Goal: Transaction & Acquisition: Purchase product/service

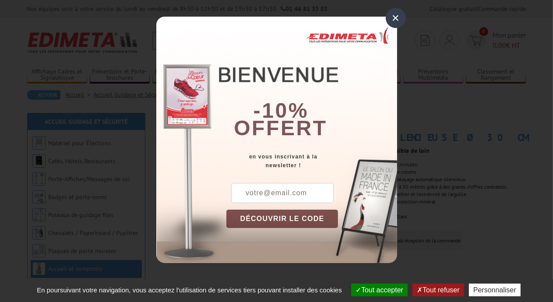
click at [395, 17] on div "×" at bounding box center [396, 18] width 20 height 20
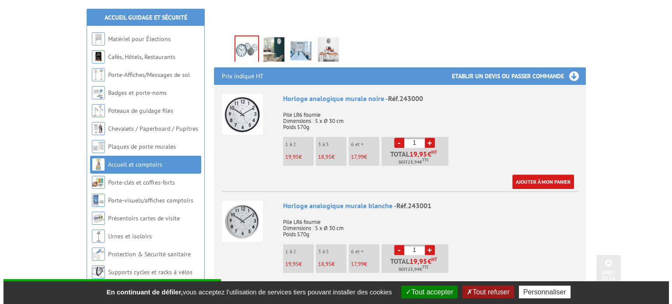
scroll to position [292, 0]
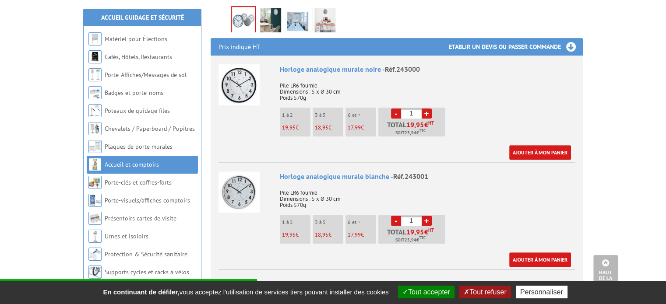
click at [238, 92] on img at bounding box center [238, 84] width 41 height 41
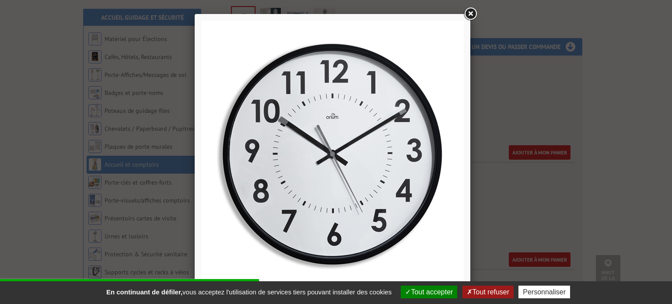
drag, startPoint x: 313, startPoint y: 134, endPoint x: 292, endPoint y: 168, distance: 39.9
drag, startPoint x: 292, startPoint y: 168, endPoint x: 588, endPoint y: 166, distance: 296.8
drag, startPoint x: 588, startPoint y: 166, endPoint x: 591, endPoint y: 230, distance: 64.0
click at [591, 230] on div at bounding box center [336, 152] width 672 height 304
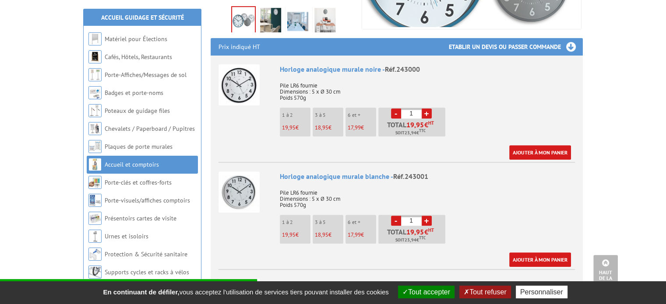
click at [238, 90] on img at bounding box center [238, 84] width 41 height 41
